Goal: Task Accomplishment & Management: Use online tool/utility

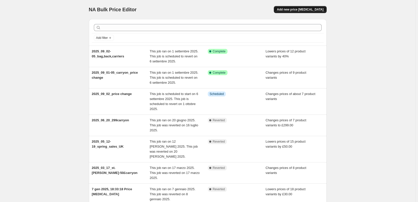
click at [310, 9] on span "Add new price [MEDICAL_DATA]" at bounding box center [300, 10] width 47 height 4
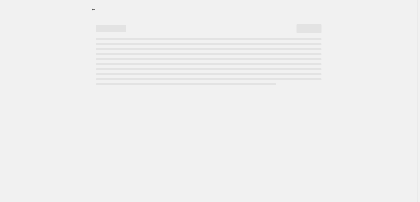
select select "percentage"
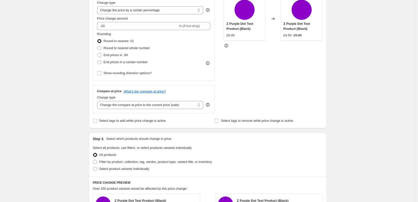
scroll to position [25, 0]
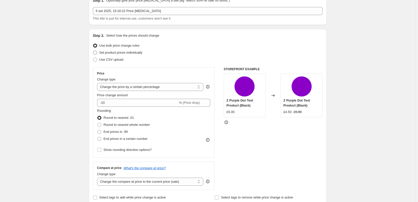
click at [121, 51] on span "Set product prices individually" at bounding box center [120, 53] width 43 height 4
click at [93, 51] on input "Set product prices individually" at bounding box center [93, 51] width 0 height 0
radio input "true"
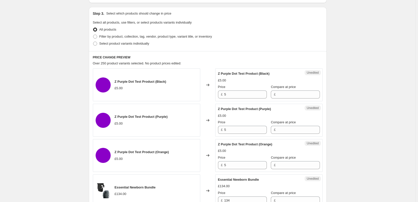
scroll to position [50, 0]
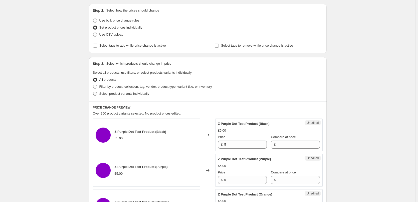
click at [100, 91] on label "Select product variants individually" at bounding box center [121, 93] width 56 height 7
click at [93, 92] on input "Select product variants individually" at bounding box center [93, 92] width 0 height 0
radio input "true"
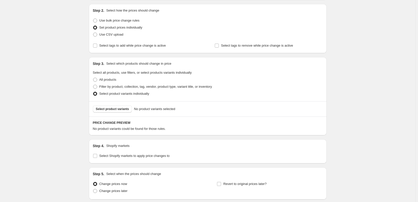
scroll to position [89, 0]
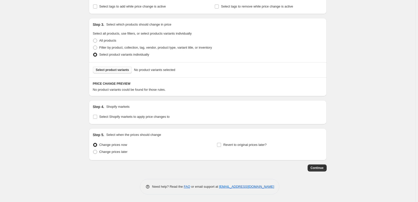
click at [111, 68] on span "Select product variants" at bounding box center [112, 70] width 33 height 4
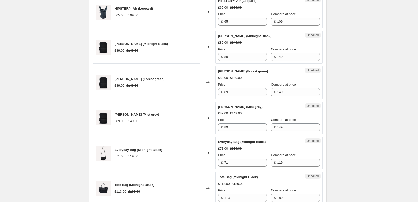
scroll to position [339, 0]
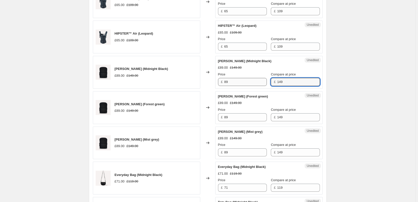
drag, startPoint x: 282, startPoint y: 81, endPoint x: 263, endPoint y: 81, distance: 18.8
click at [263, 81] on div "Price £ 89 Compare at price £ 149" at bounding box center [269, 79] width 102 height 14
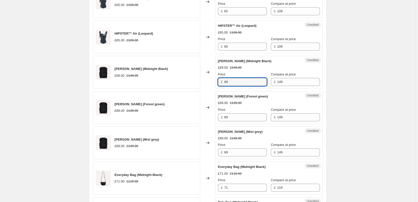
drag, startPoint x: 244, startPoint y: 82, endPoint x: 217, endPoint y: 81, distance: 27.0
click at [217, 81] on div "Unedited [PERSON_NAME] (Midnight Black) £89.00 £149.00 Price £ 89 Compare at pr…" at bounding box center [268, 72] width 107 height 33
paste input "14"
type input "149"
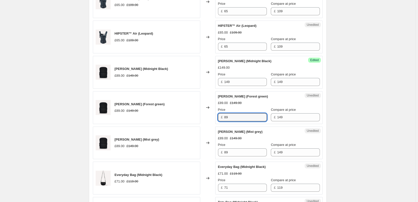
drag, startPoint x: 237, startPoint y: 117, endPoint x: 216, endPoint y: 117, distance: 20.8
click at [215, 116] on div "[PERSON_NAME] (Forest green) £89.00 £149.00 Changed to Unedited [PERSON_NAME] (…" at bounding box center [208, 107] width 230 height 33
paste input "14"
type input "149"
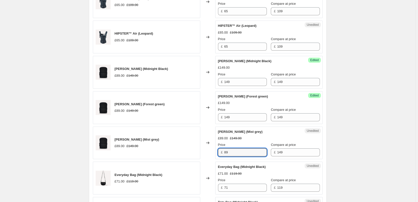
click at [217, 149] on div "Unedited [PERSON_NAME] (Mist grey) £89.00 £149.00 Price £ 89 Compare at price £…" at bounding box center [268, 142] width 107 height 33
paste input "14"
type input "149"
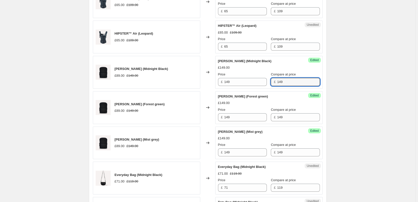
drag, startPoint x: 285, startPoint y: 83, endPoint x: 267, endPoint y: 81, distance: 18.2
click at [271, 81] on div "£ 149" at bounding box center [295, 82] width 49 height 8
drag, startPoint x: 285, startPoint y: 116, endPoint x: 268, endPoint y: 116, distance: 17.0
click at [271, 116] on div "£ 149" at bounding box center [295, 117] width 49 height 8
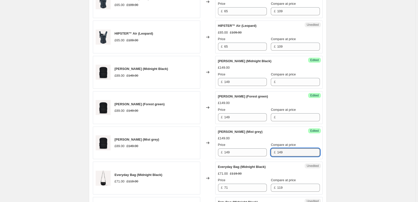
drag, startPoint x: 288, startPoint y: 150, endPoint x: 268, endPoint y: 147, distance: 20.3
click at [271, 147] on div "Compare at price £ 149" at bounding box center [295, 149] width 49 height 14
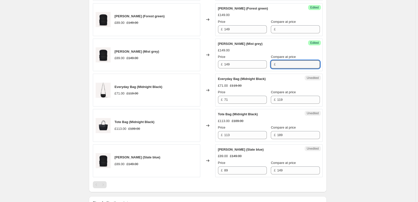
scroll to position [439, 0]
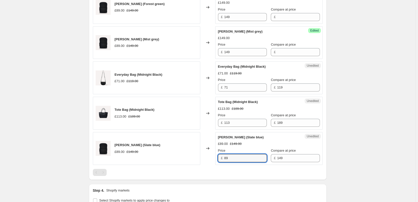
drag, startPoint x: 242, startPoint y: 158, endPoint x: 214, endPoint y: 155, distance: 28.9
click at [214, 155] on div "[PERSON_NAME] (Slate blue) £89.00 £149.00 Changed to Unedited [PERSON_NAME] (Sl…" at bounding box center [208, 148] width 230 height 33
paste input "14"
type input "149"
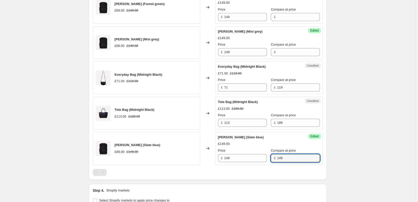
drag, startPoint x: 280, startPoint y: 156, endPoint x: 257, endPoint y: 153, distance: 22.8
click at [257, 153] on div "Price £ 149 Compare at price £ 149" at bounding box center [269, 155] width 102 height 14
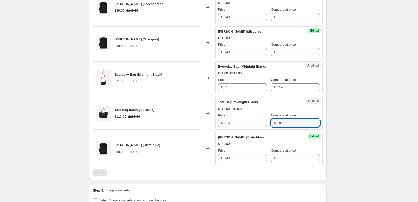
drag, startPoint x: 281, startPoint y: 121, endPoint x: 267, endPoint y: 121, distance: 14.0
click at [271, 121] on div "£ 189" at bounding box center [295, 123] width 49 height 8
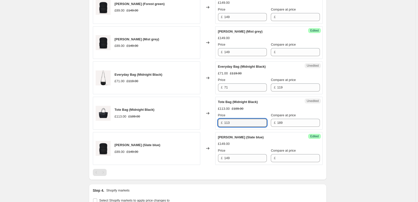
drag, startPoint x: 243, startPoint y: 122, endPoint x: 221, endPoint y: 121, distance: 22.6
click at [221, 121] on div "£ 113" at bounding box center [242, 123] width 49 height 8
paste input "89"
type input "189"
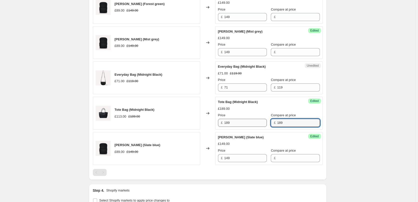
drag, startPoint x: 288, startPoint y: 122, endPoint x: 251, endPoint y: 119, distance: 36.9
click at [251, 119] on div "Price £ 189 Compare at price £ 189" at bounding box center [269, 120] width 102 height 14
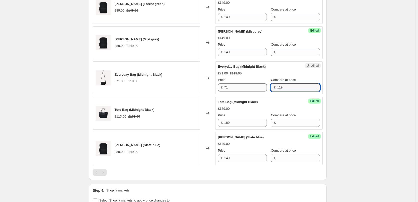
drag, startPoint x: 282, startPoint y: 86, endPoint x: 254, endPoint y: 84, distance: 27.6
click at [254, 84] on div "Price £ 71 Compare at price £ 119" at bounding box center [269, 84] width 102 height 14
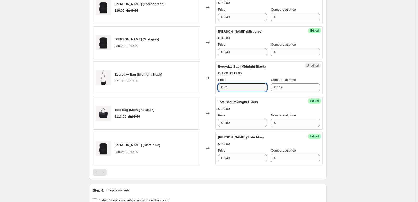
drag, startPoint x: 235, startPoint y: 84, endPoint x: 226, endPoint y: 83, distance: 9.3
click at [226, 83] on div "Price £ 71" at bounding box center [242, 84] width 49 height 14
paste input "119"
type input "119"
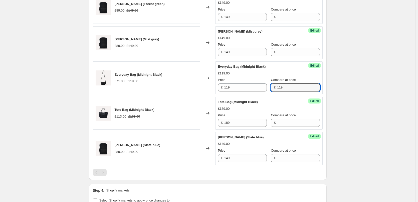
drag, startPoint x: 289, startPoint y: 88, endPoint x: 255, endPoint y: 83, distance: 33.9
click at [255, 83] on div "Price £ 119 Compare at price £ 119" at bounding box center [269, 84] width 102 height 14
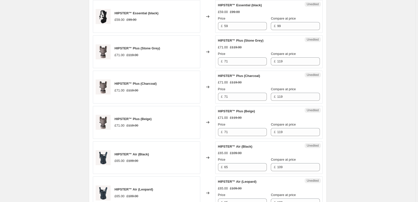
scroll to position [175, 0]
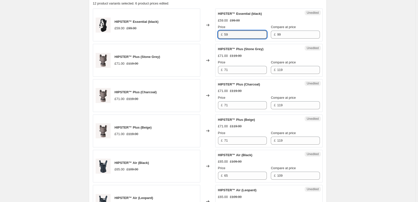
drag, startPoint x: 238, startPoint y: 35, endPoint x: 221, endPoint y: 32, distance: 18.0
click at [221, 32] on div "£ 59" at bounding box center [242, 35] width 49 height 8
type input "8"
type input "79"
click at [353, 66] on div "Create new price [MEDICAL_DATA]. This page is ready Create new price [MEDICAL_D…" at bounding box center [207, 187] width 415 height 725
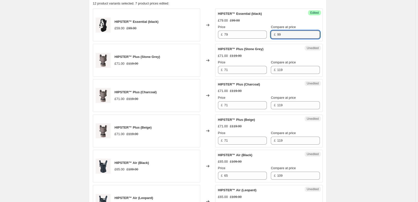
drag, startPoint x: 284, startPoint y: 36, endPoint x: 264, endPoint y: 33, distance: 20.7
click at [264, 33] on div "Price £ 79 Compare at price £ 99" at bounding box center [269, 32] width 102 height 14
click at [358, 44] on div "Create new price [MEDICAL_DATA]. This page is ready Create new price [MEDICAL_D…" at bounding box center [207, 187] width 415 height 725
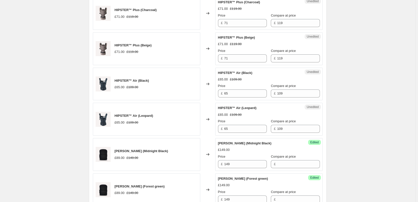
scroll to position [250, 0]
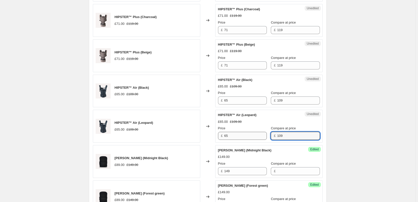
drag, startPoint x: 290, startPoint y: 134, endPoint x: 256, endPoint y: 133, distance: 34.1
click at [256, 133] on div "Price £ 65 Compare at price £ 109" at bounding box center [269, 133] width 102 height 14
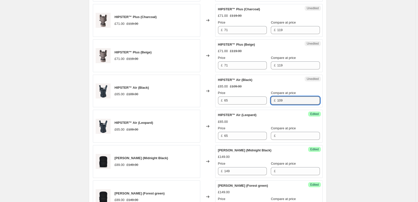
drag, startPoint x: 293, startPoint y: 99, endPoint x: 263, endPoint y: 98, distance: 29.0
click at [263, 98] on div "Price £ 65 Compare at price £ 109" at bounding box center [269, 97] width 102 height 14
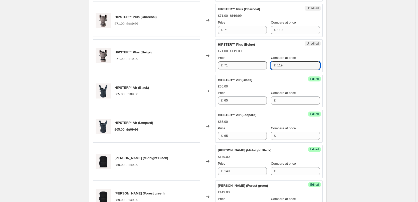
drag, startPoint x: 285, startPoint y: 62, endPoint x: 262, endPoint y: 62, distance: 22.5
click at [262, 62] on div "Price £ 71 Compare at price £ 119" at bounding box center [269, 62] width 102 height 14
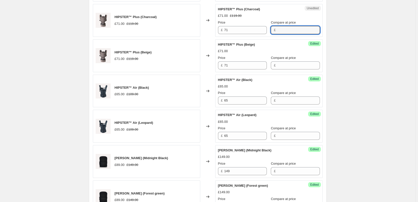
drag, startPoint x: 283, startPoint y: 31, endPoint x: 269, endPoint y: 30, distance: 14.0
click at [271, 30] on div "£" at bounding box center [295, 30] width 49 height 8
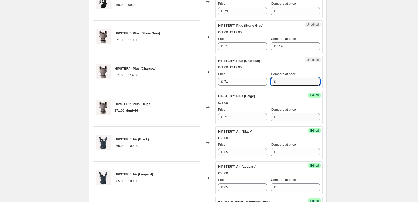
scroll to position [175, 0]
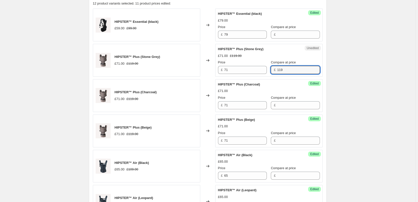
drag, startPoint x: 281, startPoint y: 71, endPoint x: 269, endPoint y: 71, distance: 12.0
click at [271, 71] on div "£ 119" at bounding box center [295, 70] width 49 height 8
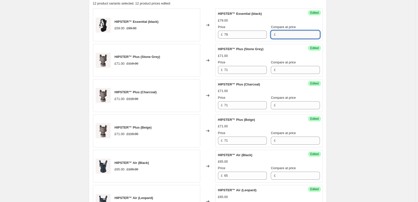
click at [277, 37] on input "Compare at price" at bounding box center [298, 35] width 43 height 8
click at [236, 35] on input "79" at bounding box center [245, 35] width 43 height 8
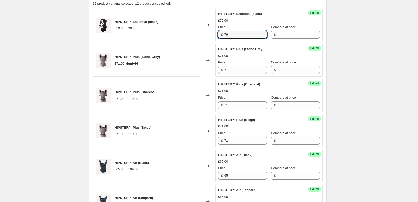
drag, startPoint x: 241, startPoint y: 35, endPoint x: 201, endPoint y: 32, distance: 40.6
click at [201, 32] on div "HIPSTER™ Essential (black) £59.00 £99.00 Changed to Success Edited HIPSTER™ Ess…" at bounding box center [208, 25] width 230 height 33
type input "99"
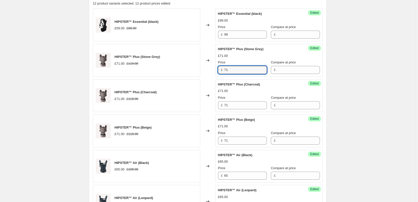
drag, startPoint x: 230, startPoint y: 70, endPoint x: 209, endPoint y: 69, distance: 20.6
click at [209, 69] on div "HIPSTER™ Plus (Stone Grey) £71.00 £119.00 Changed to Success Edited HIPSTER™ Pl…" at bounding box center [208, 60] width 230 height 33
drag, startPoint x: 233, startPoint y: 67, endPoint x: 220, endPoint y: 69, distance: 13.3
click at [220, 69] on div "£ 139" at bounding box center [242, 70] width 49 height 8
type input "139"
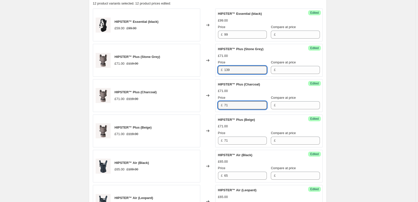
click at [223, 106] on div "£ 71" at bounding box center [242, 105] width 49 height 8
paste input "139"
type input "139"
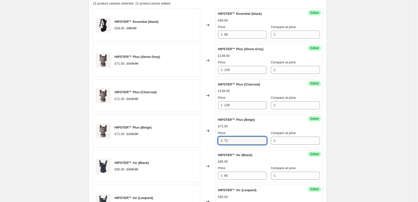
drag, startPoint x: 232, startPoint y: 140, endPoint x: 222, endPoint y: 139, distance: 9.8
click at [222, 139] on div "£ 71" at bounding box center [242, 140] width 49 height 8
paste input "139"
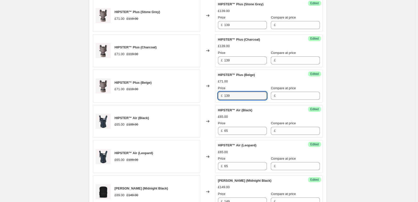
scroll to position [225, 0]
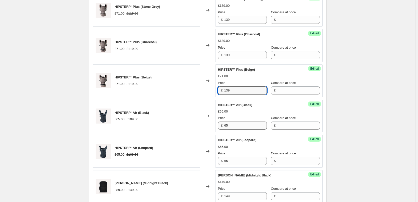
type input "139"
drag, startPoint x: 235, startPoint y: 126, endPoint x: 209, endPoint y: 124, distance: 26.1
click at [209, 124] on div "HIPSTER™ Air (Black) £65.00 £109.00 Changed to Success Edited HIPSTER™ Air (Bla…" at bounding box center [208, 116] width 230 height 33
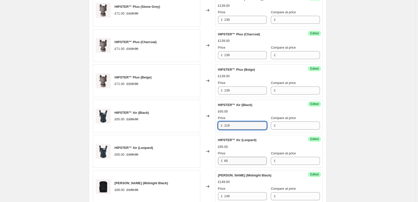
type input "119"
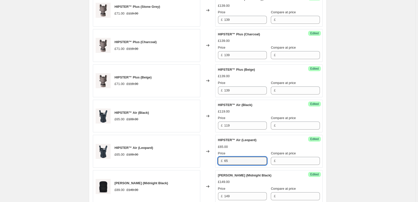
drag, startPoint x: 234, startPoint y: 161, endPoint x: 220, endPoint y: 160, distance: 13.6
click at [220, 160] on div "£ 65" at bounding box center [242, 161] width 49 height 8
type input "119"
click at [358, 142] on div "Create new price [MEDICAL_DATA]. This page is ready Create new price [MEDICAL_D…" at bounding box center [207, 137] width 415 height 725
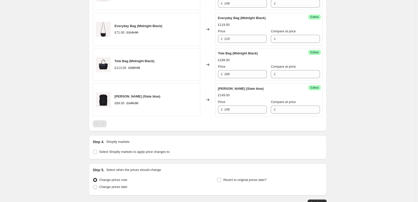
scroll to position [523, 0]
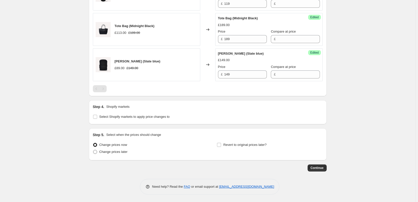
click at [113, 152] on span "Change prices later" at bounding box center [113, 152] width 28 height 4
click at [93, 150] on input "Change prices later" at bounding box center [93, 150] width 0 height 0
radio input "true"
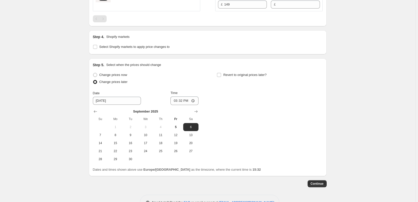
scroll to position [609, 0]
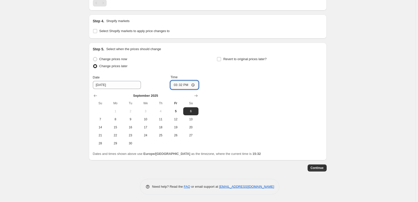
click at [182, 84] on input "15:32" at bounding box center [184, 85] width 28 height 9
type input "00:32"
click at [221, 96] on div "Change prices now Change prices later Date [DATE] Time 00:32 [DATE] Su Mo Tu We…" at bounding box center [208, 102] width 230 height 92
click at [319, 166] on span "Continue" at bounding box center [317, 168] width 13 height 4
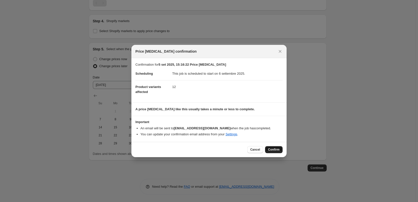
click at [277, 149] on span "Confirm" at bounding box center [274, 149] width 12 height 4
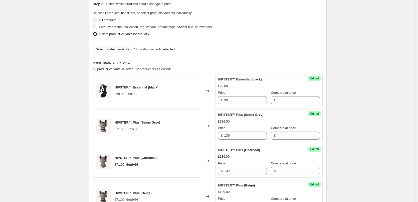
scroll to position [189, 0]
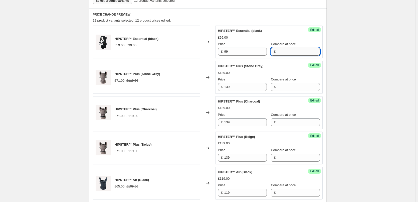
click at [281, 51] on input "Compare at price" at bounding box center [298, 52] width 43 height 8
type input "99"
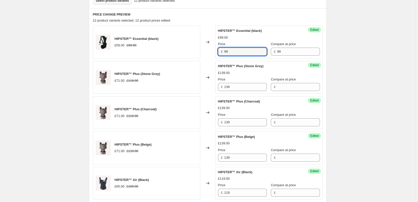
drag, startPoint x: 230, startPoint y: 51, endPoint x: 222, endPoint y: 51, distance: 8.0
click at [222, 51] on div "£ 99" at bounding box center [242, 52] width 49 height 8
type input "79"
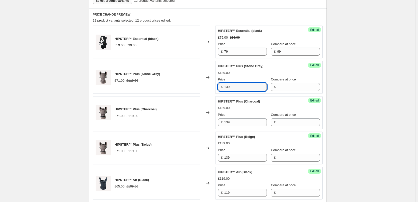
drag, startPoint x: 241, startPoint y: 88, endPoint x: 223, endPoint y: 87, distance: 18.5
click at [223, 87] on div "£ 139" at bounding box center [242, 87] width 49 height 8
click at [284, 85] on input "Compare at price" at bounding box center [298, 87] width 43 height 8
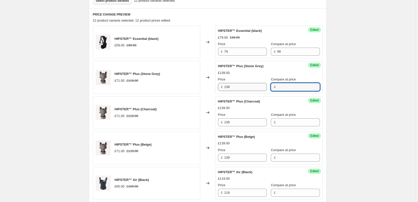
paste input "139"
type input "139"
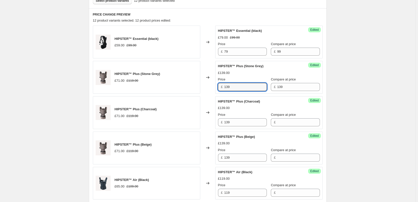
drag, startPoint x: 220, startPoint y: 87, endPoint x: 216, endPoint y: 87, distance: 4.0
click at [216, 87] on div "Success Edited HIPSTER™ Plus (Stone Grey) £139.00 Price £ 139 Compare at price …" at bounding box center [268, 77] width 107 height 33
type input "99"
drag, startPoint x: 237, startPoint y: 121, endPoint x: 219, endPoint y: 121, distance: 18.5
click at [219, 121] on div "£ 139" at bounding box center [242, 122] width 49 height 8
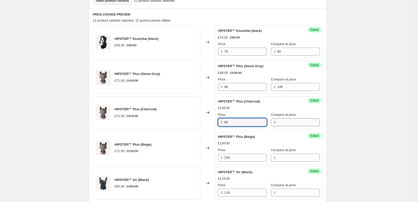
type input "99"
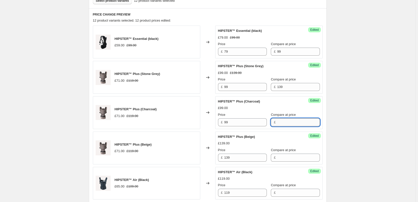
click at [292, 123] on input "Compare at price" at bounding box center [298, 122] width 43 height 8
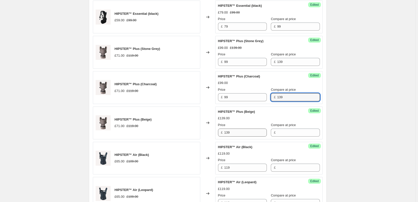
type input "139"
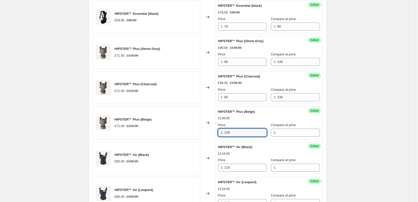
drag, startPoint x: 236, startPoint y: 131, endPoint x: 210, endPoint y: 129, distance: 26.4
click at [210, 129] on div "HIPSTER™ Plus (Beige) £71.00 £119.00 Changed to Success Edited HIPSTER™ Plus (B…" at bounding box center [208, 122] width 230 height 33
type input "99"
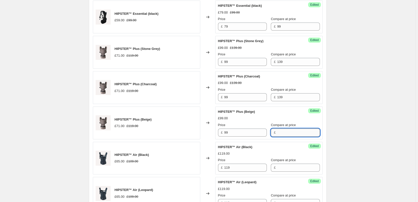
click at [279, 132] on input "Compare at price" at bounding box center [298, 132] width 43 height 8
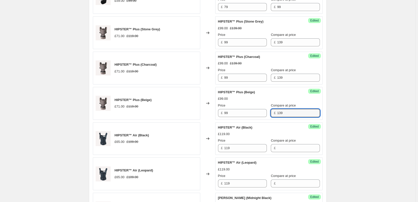
scroll to position [264, 0]
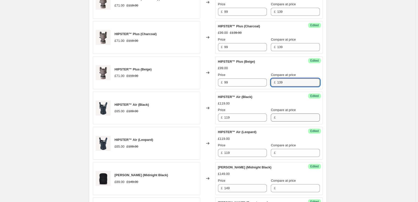
type input "139"
click at [281, 117] on input "Compare at price" at bounding box center [298, 117] width 43 height 8
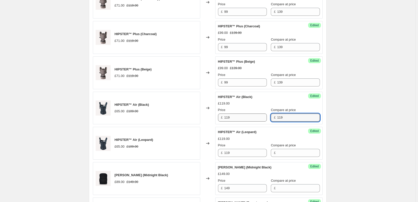
type input "119"
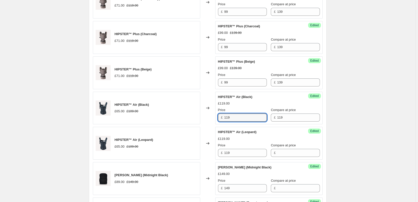
drag, startPoint x: 237, startPoint y: 118, endPoint x: 215, endPoint y: 117, distance: 21.3
click at [215, 117] on div "HIPSTER™ Air (Black) £65.00 £109.00 Changed to Success Edited HIPSTER™ Air (Bla…" at bounding box center [208, 108] width 230 height 33
type input "89"
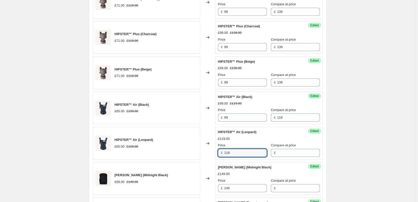
drag, startPoint x: 243, startPoint y: 152, endPoint x: 209, endPoint y: 152, distance: 33.8
click at [209, 152] on div "HIPSTER™ Air (Leopard) £65.00 £109.00 Changed to Success Edited HIPSTER™ Air (L…" at bounding box center [208, 143] width 230 height 33
type input "89"
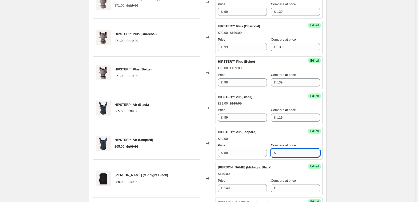
click at [291, 152] on input "Compare at price" at bounding box center [298, 153] width 43 height 8
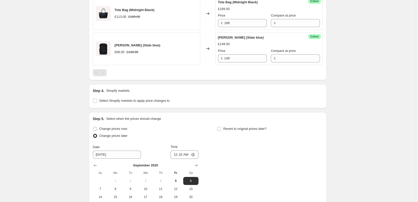
scroll to position [614, 0]
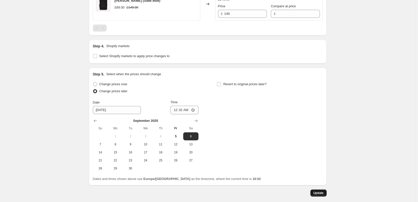
type input "119"
click at [313, 192] on button "Update" at bounding box center [318, 192] width 16 height 7
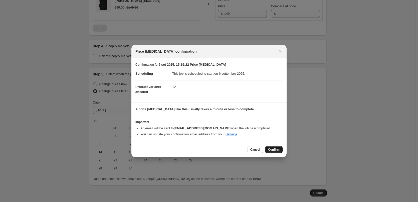
click at [279, 148] on span "Confirm" at bounding box center [274, 149] width 12 height 4
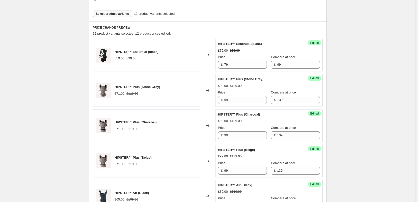
scroll to position [164, 0]
